Goal: Navigation & Orientation: Find specific page/section

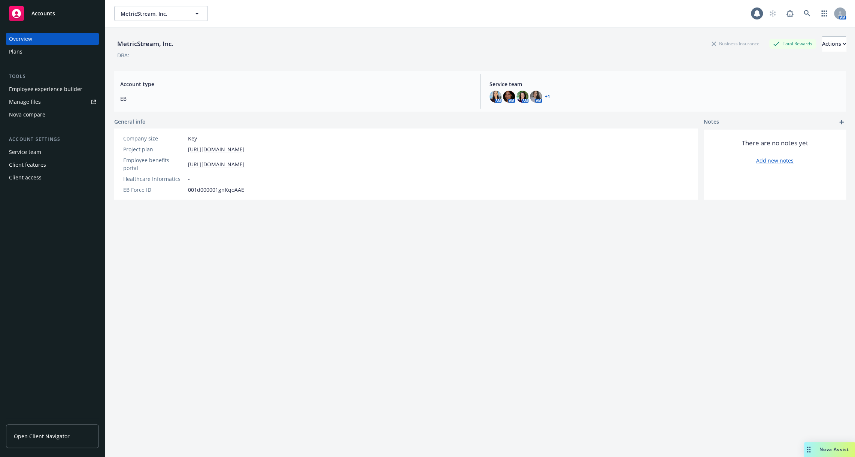
click at [45, 163] on div "Client features" at bounding box center [52, 165] width 87 height 12
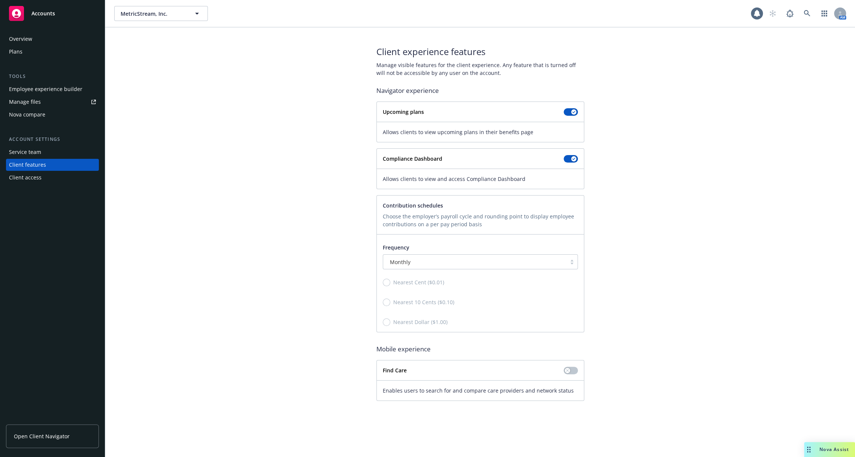
click at [44, 175] on div "Client access" at bounding box center [52, 178] width 87 height 12
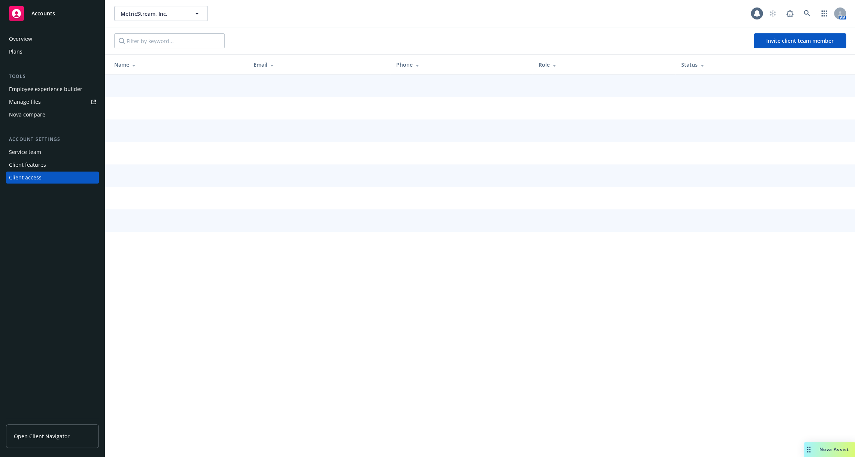
click at [52, 161] on div "Client features" at bounding box center [52, 165] width 87 height 12
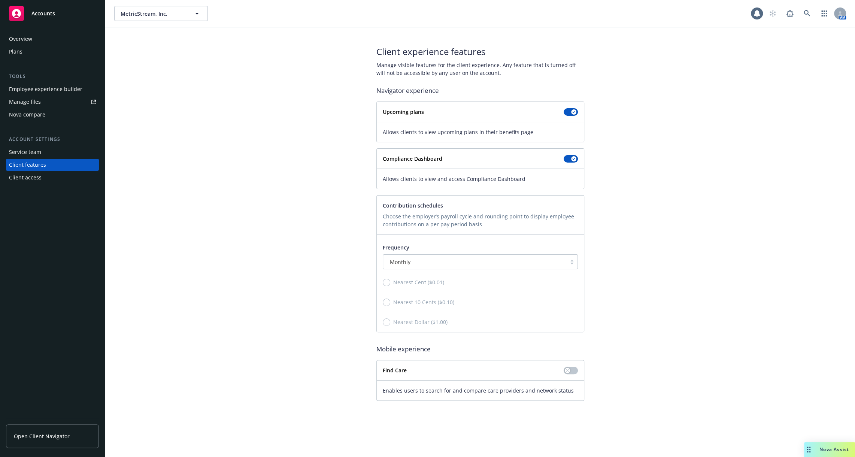
click at [404, 158] on strong "Compliance Dashboard" at bounding box center [413, 158] width 60 height 7
copy div "Compliance Dashboard"
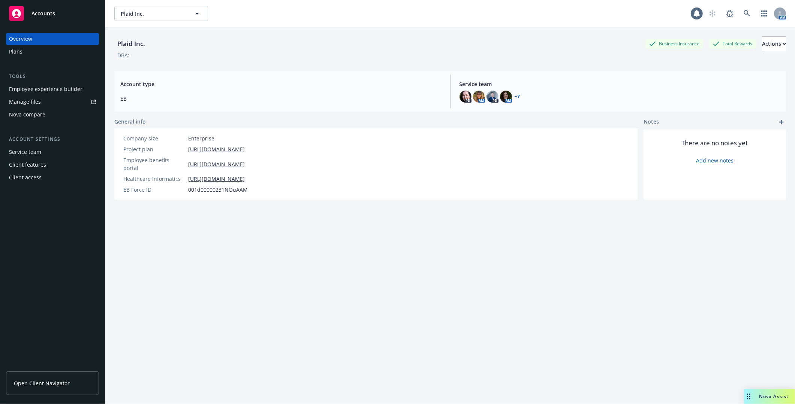
click at [67, 90] on div "Employee experience builder" at bounding box center [45, 89] width 73 height 12
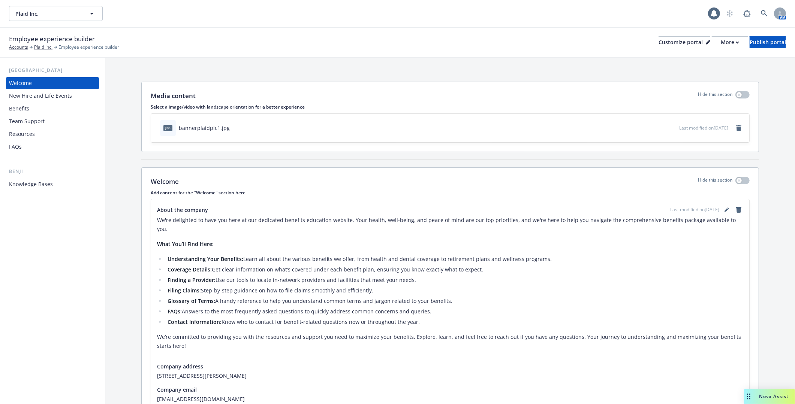
click at [64, 114] on div "Benefits" at bounding box center [52, 109] width 87 height 12
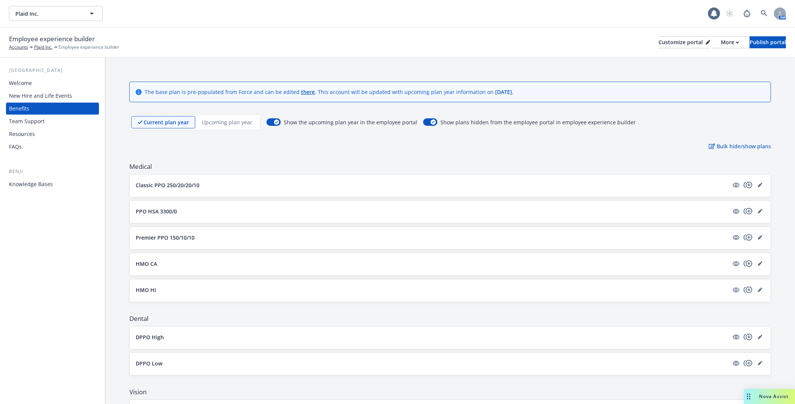
click at [234, 184] on button "Classic PPO 250/20/20/10" at bounding box center [432, 185] width 593 height 8
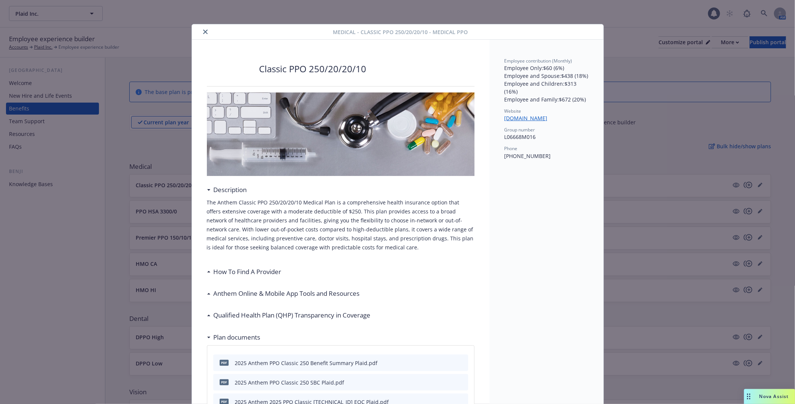
scroll to position [22, 0]
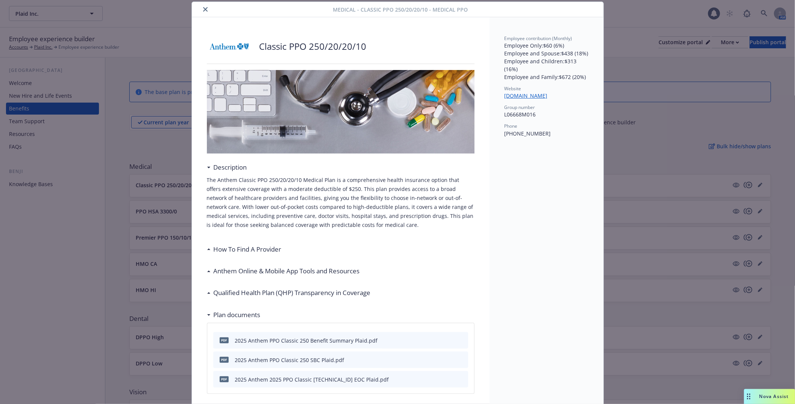
click at [133, 221] on div "Medical - Classic PPO 250/20/20/10 - Medical PPO Classic PPO 250/20/20/10 Descr…" at bounding box center [397, 202] width 795 height 404
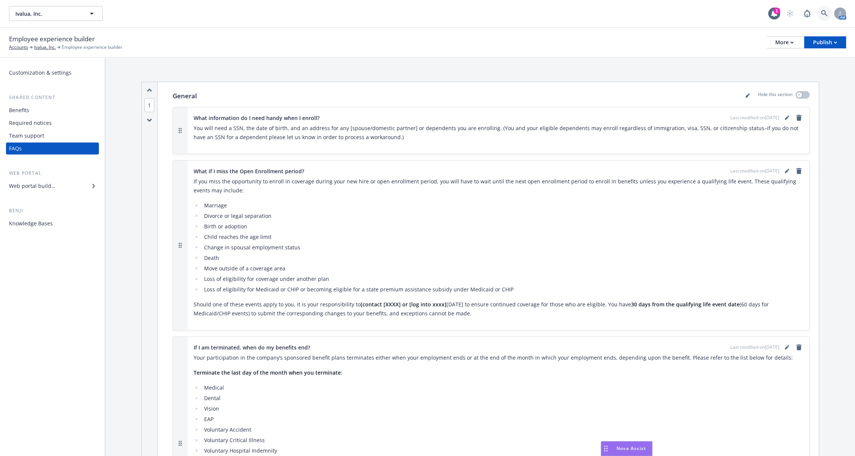
click at [819, 13] on link at bounding box center [824, 13] width 15 height 15
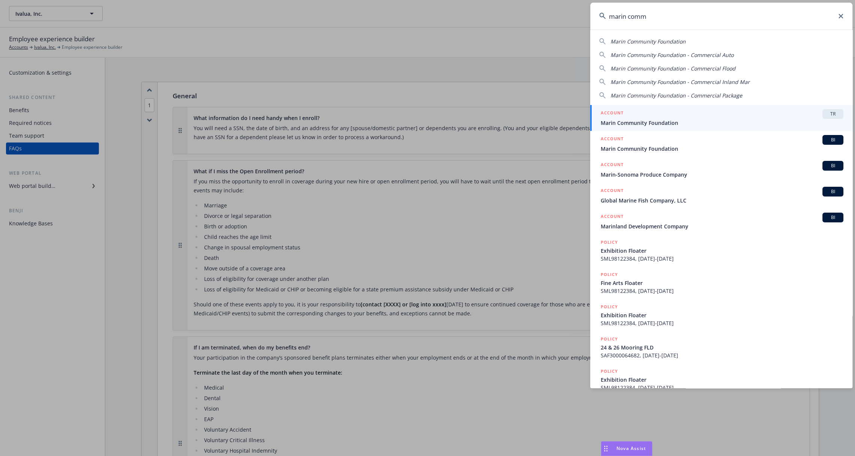
type input "marin comm"
click at [709, 111] on div "ACCOUNT TR" at bounding box center [722, 114] width 243 height 10
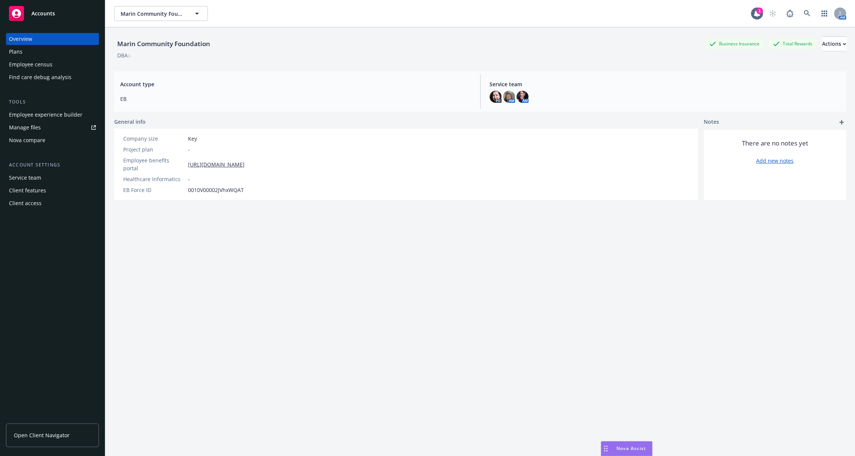
click at [66, 117] on div "Employee experience builder" at bounding box center [45, 115] width 73 height 12
